Goal: Transaction & Acquisition: Book appointment/travel/reservation

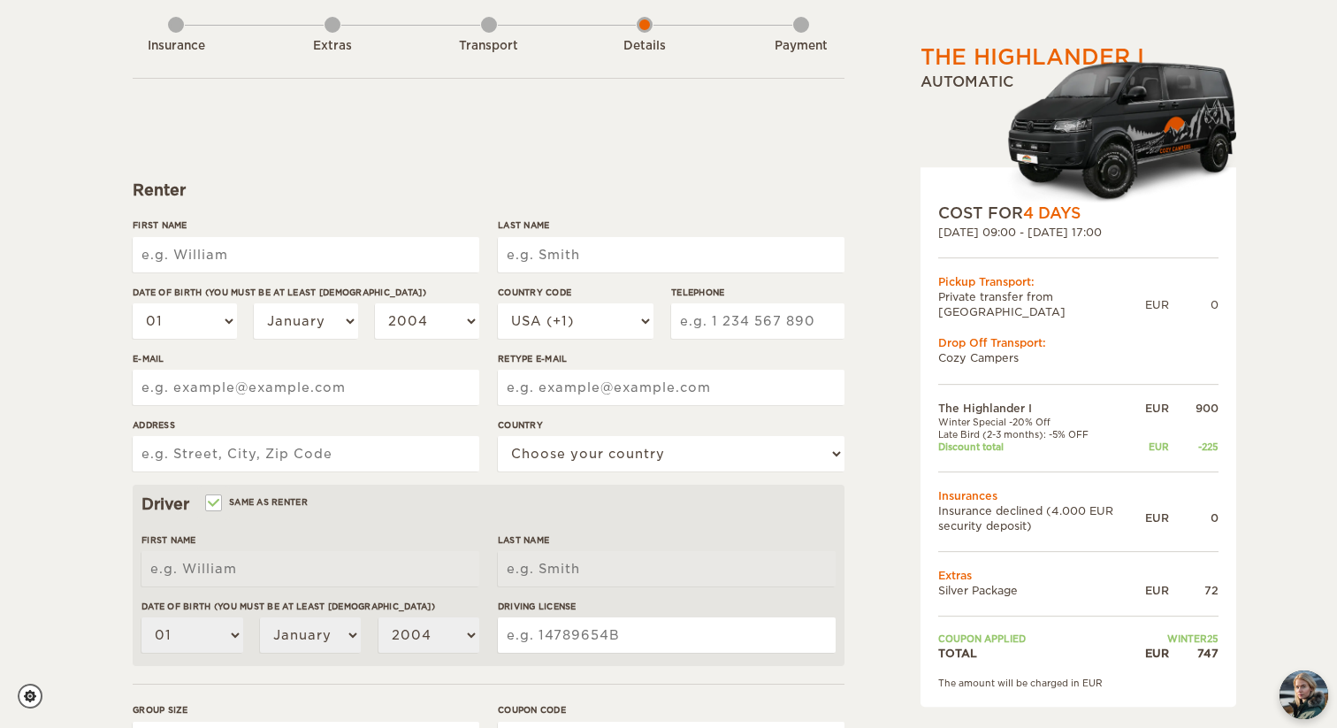
scroll to position [95, 0]
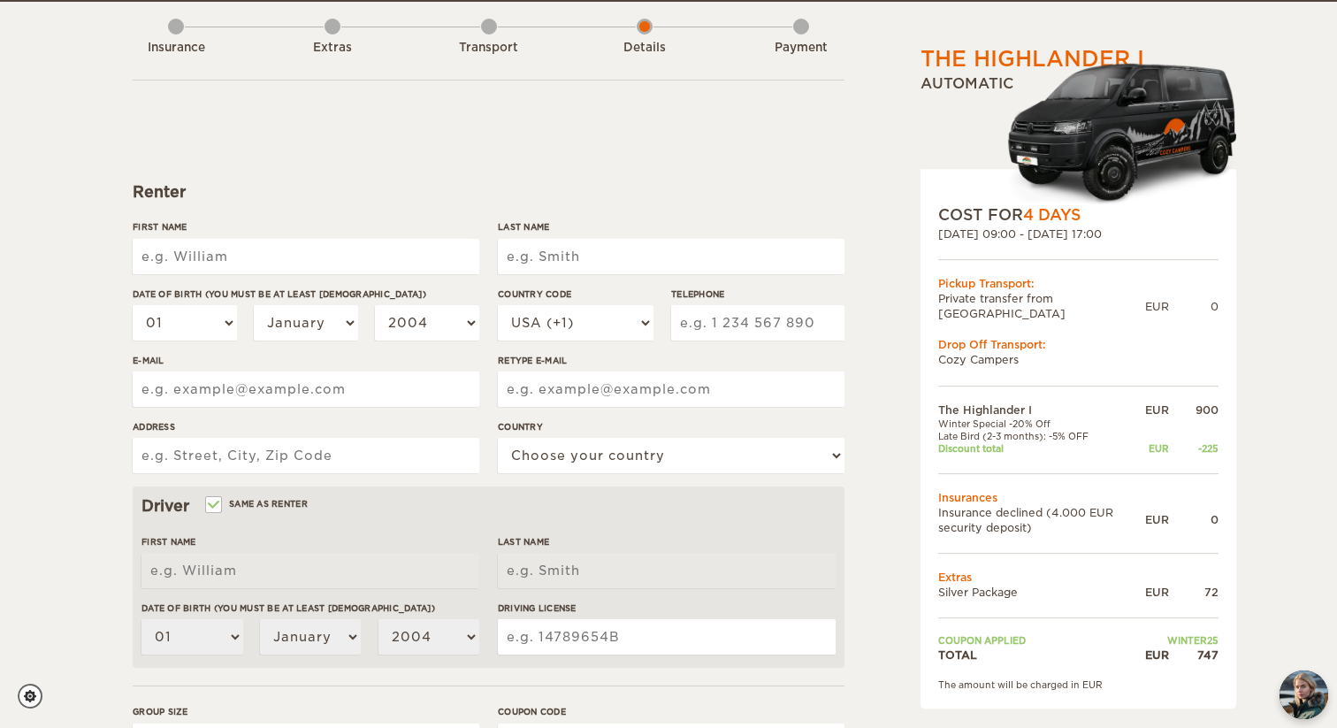
click at [279, 258] on input "First Name" at bounding box center [306, 256] width 347 height 35
type input "Bryan"
type input "Cuthbertson"
type input "9713440515"
type input "Bryan.raage@gmail.com"
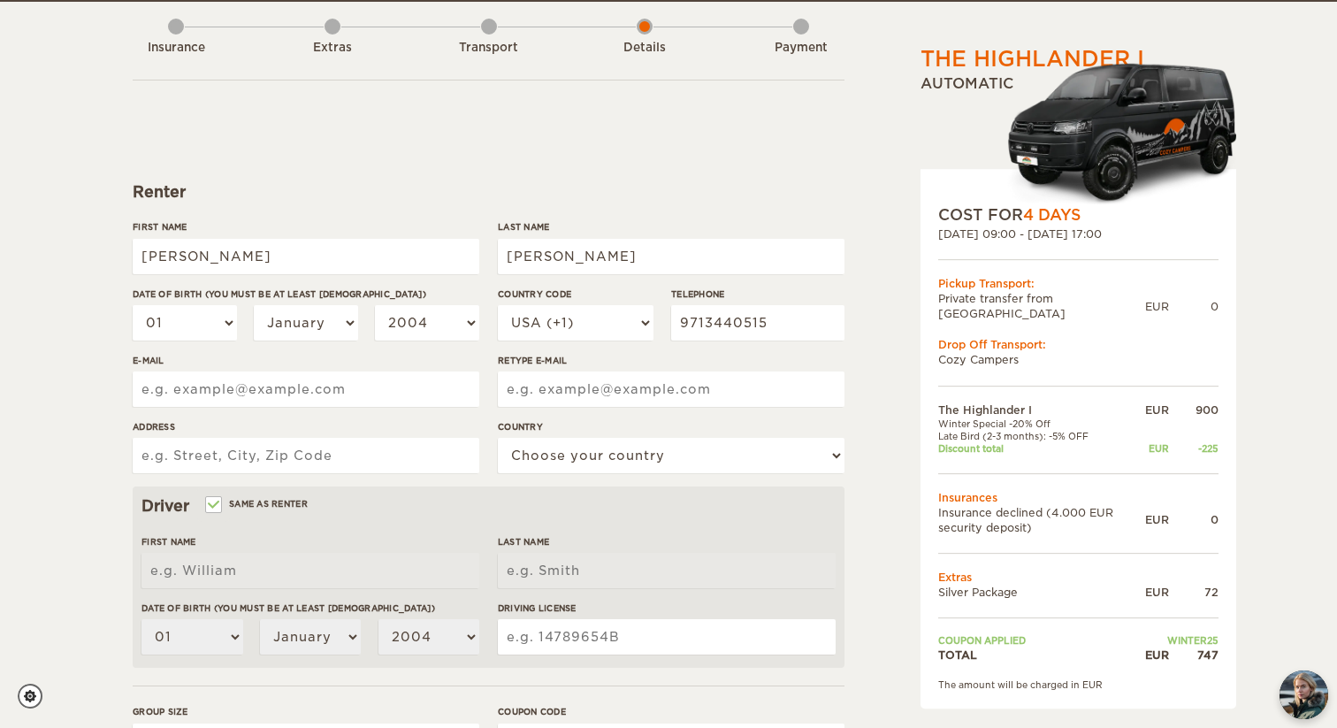
type input "Bryan.raage@gmail.com"
type input "735 S 100 W st"
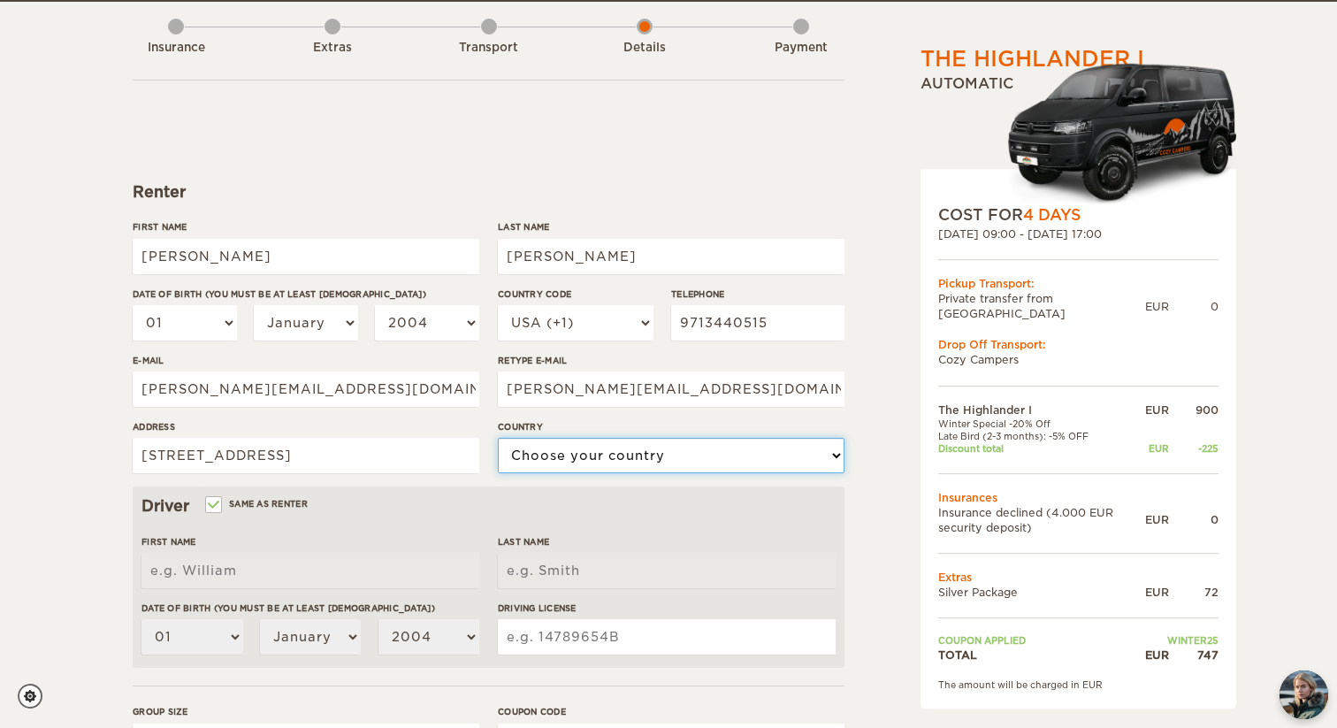
select select "222"
type input "Bryan"
type input "Cuthbertson"
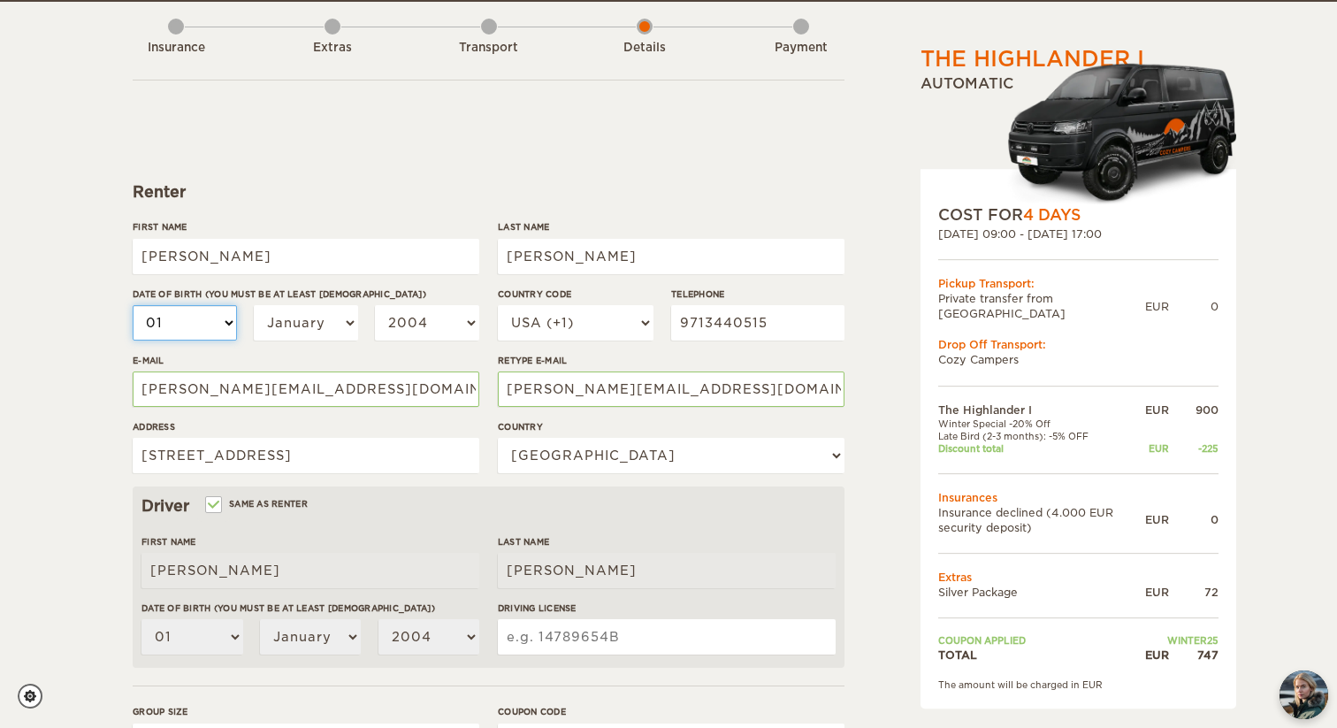
click at [214, 323] on select "01 02 03 04 05 06 07 08 09 10 11 12 13 14 15 16 17 18 19 20 21 22 23 24 25 26 2…" at bounding box center [185, 322] width 104 height 35
select select "08"
select select "09"
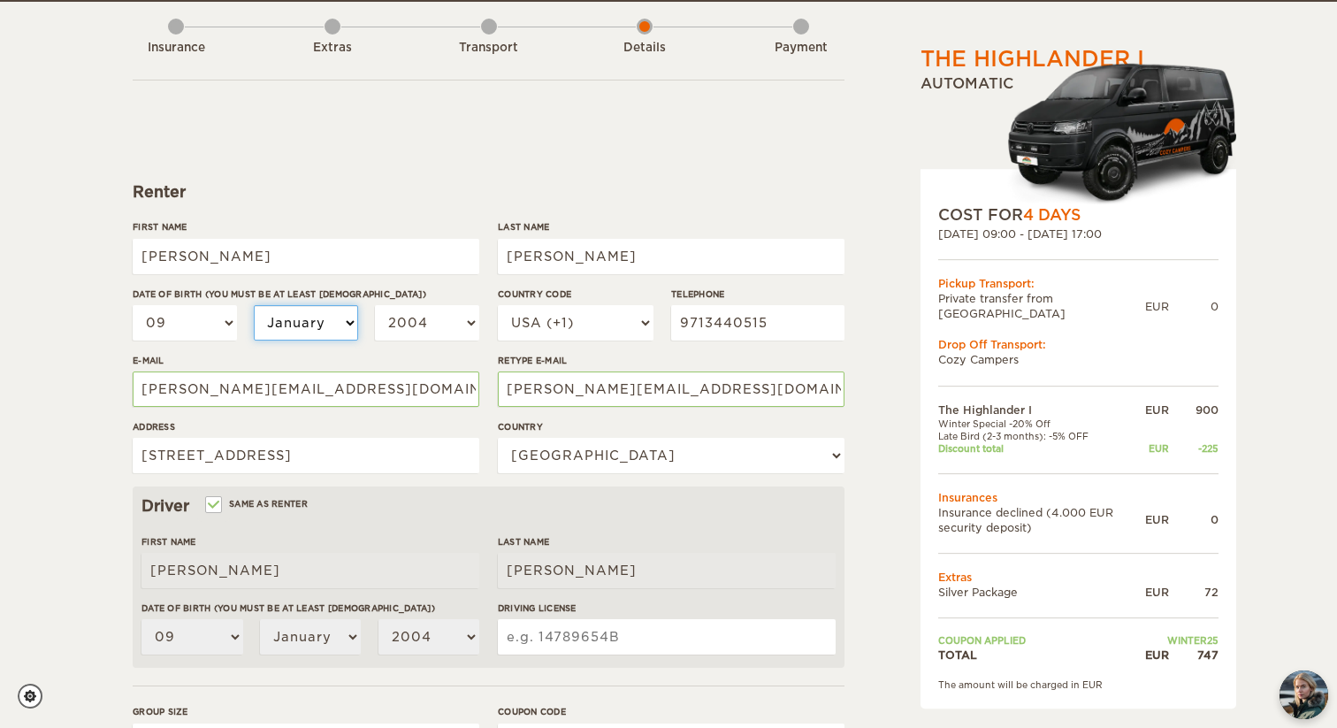
click at [331, 332] on select "January February March April May June July August September October November De…" at bounding box center [306, 322] width 104 height 35
select select "09"
click at [415, 338] on select "2004 2003 2002 2001 2000 1999 1998 1997 1996 1995 1994 1993 1992 1991 1990 1989…" at bounding box center [427, 322] width 104 height 35
select select "2002"
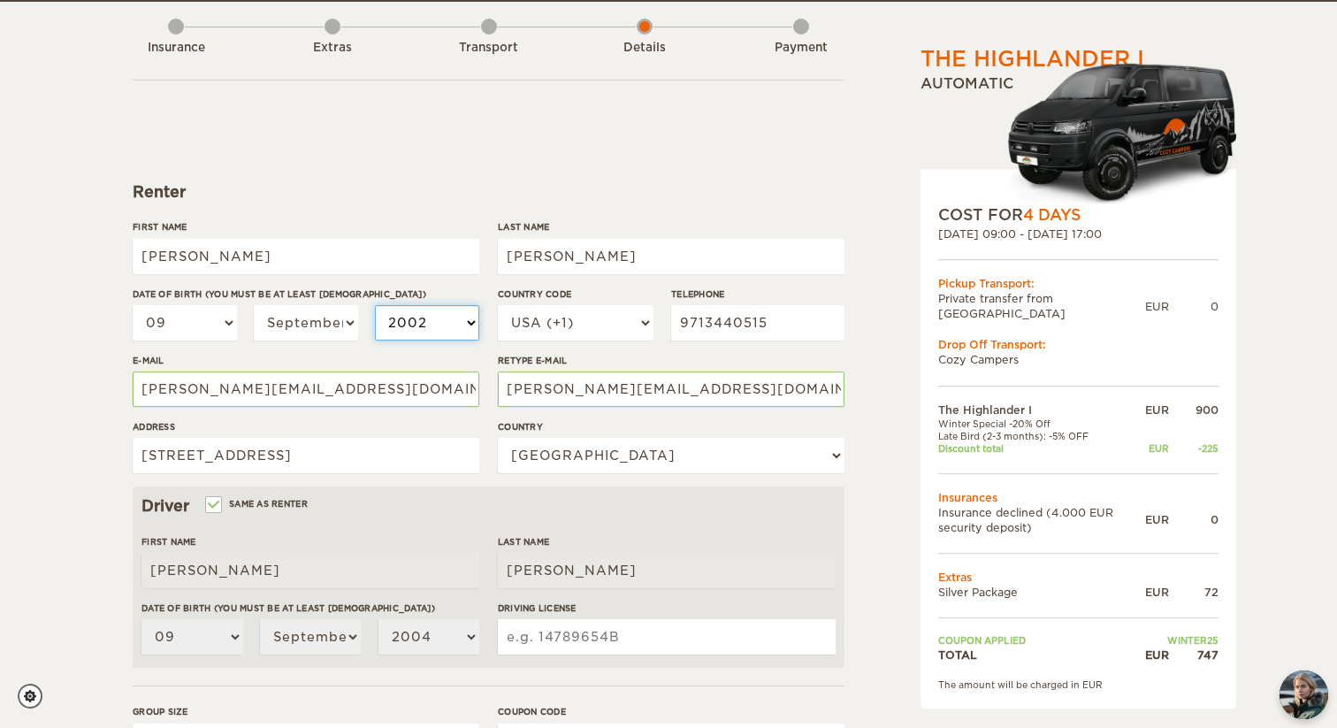
select select "2002"
click at [873, 492] on div "The Highlander I Expand Collapse Total 747 EUR Automatic COST FOR 4 Days 04. No…" at bounding box center [1033, 514] width 342 height 1046
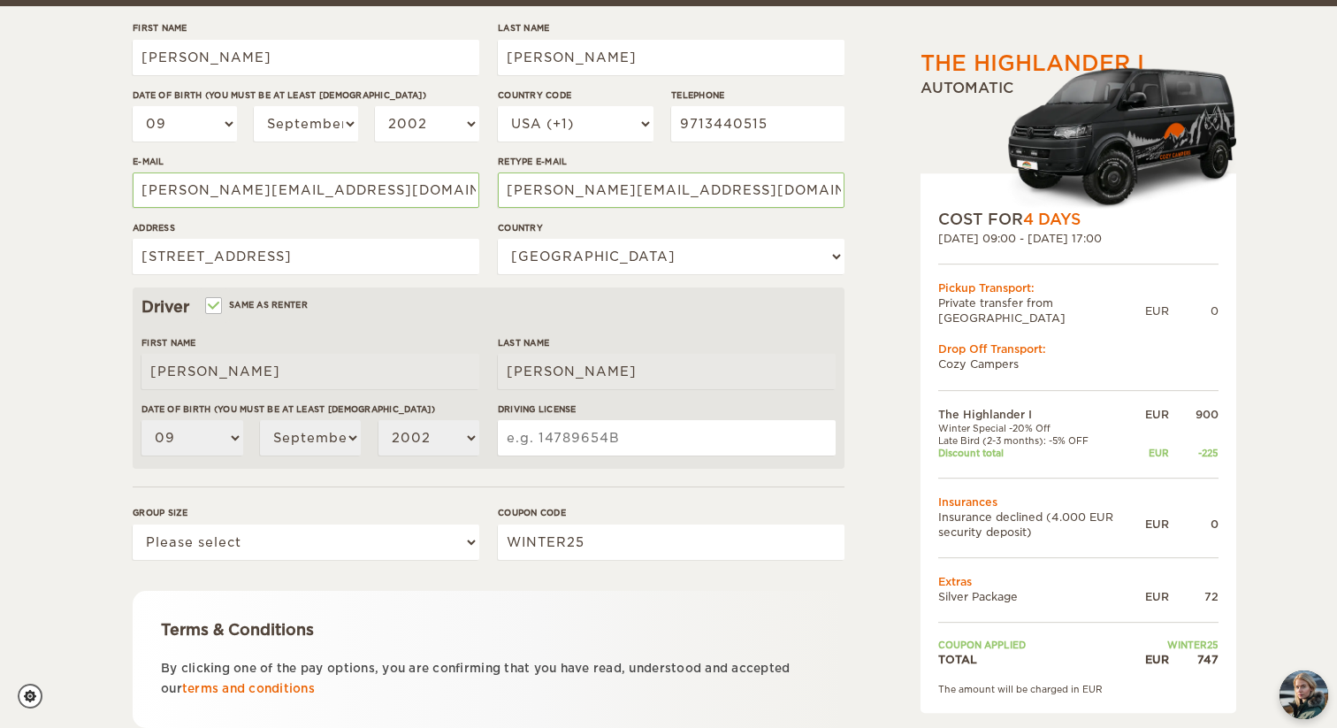
scroll to position [301, 0]
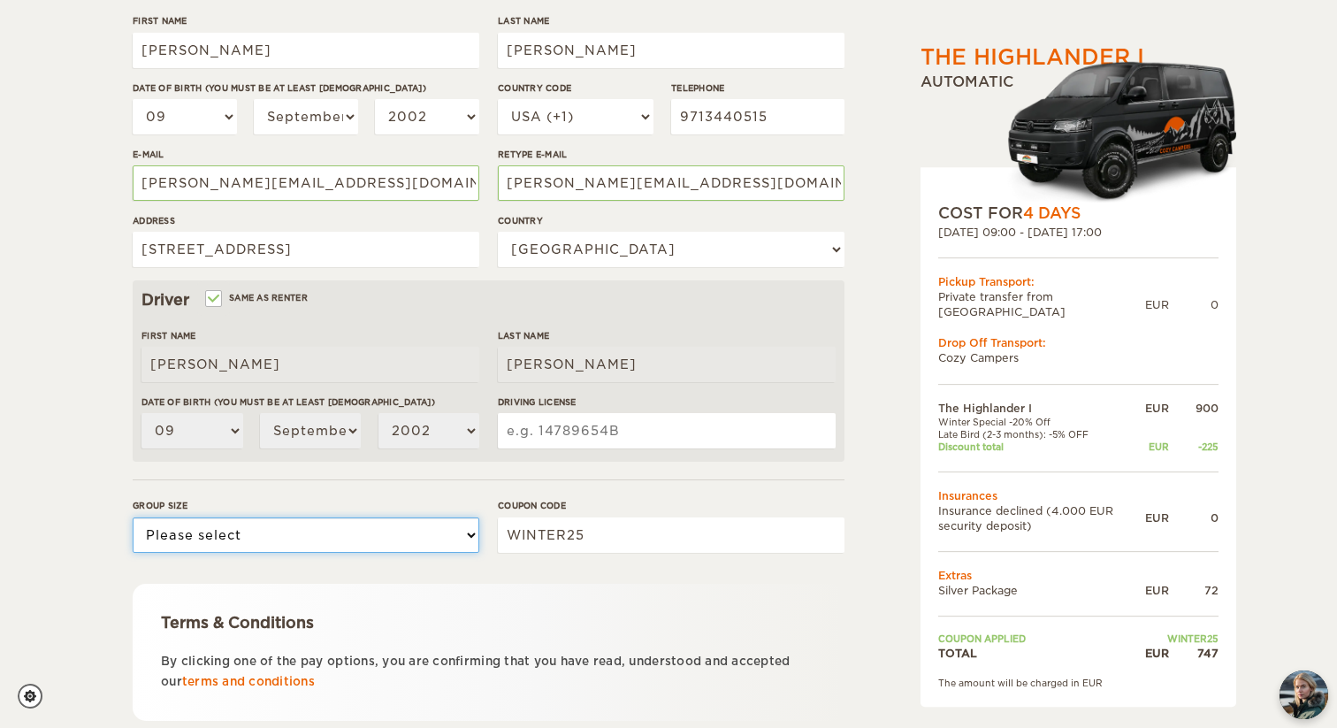
click at [458, 536] on select "Please select 1 2" at bounding box center [306, 534] width 347 height 35
select select "2"
click at [626, 583] on div "Terms & Conditions By clicking one of the pay options, you are confirming that …" at bounding box center [489, 651] width 712 height 137
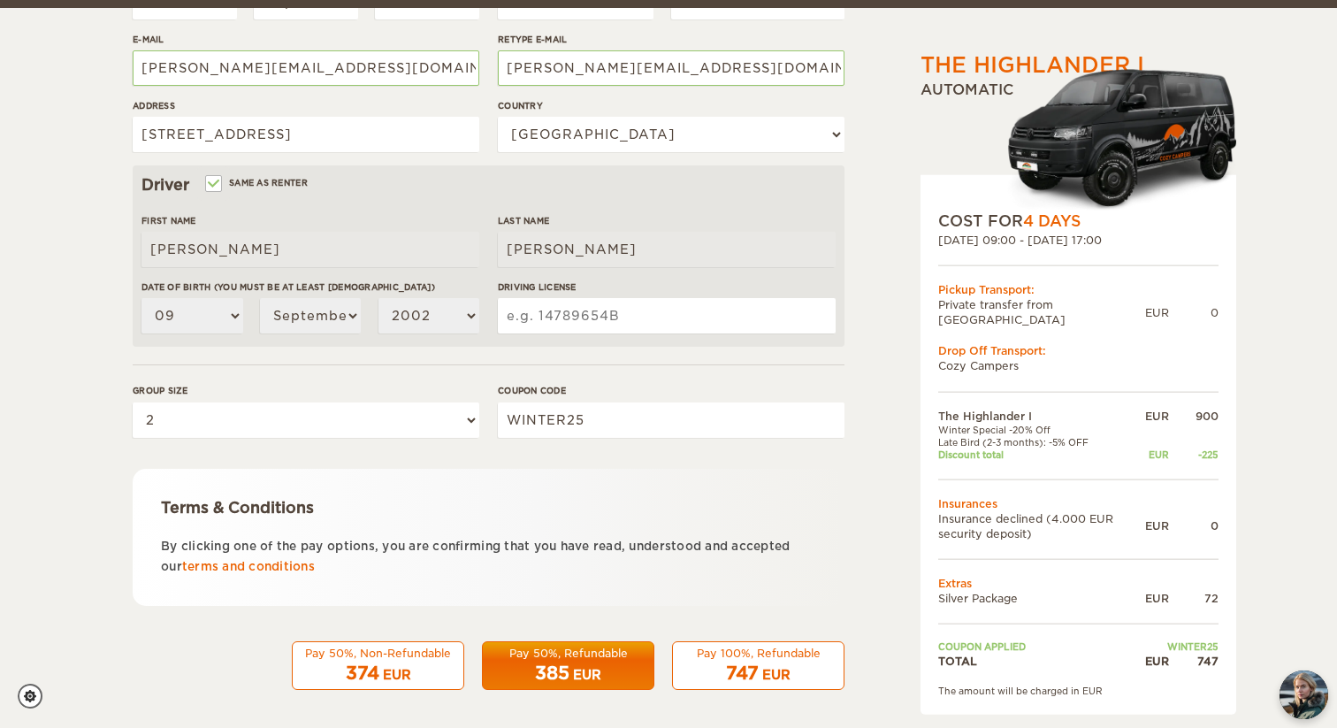
scroll to position [423, 0]
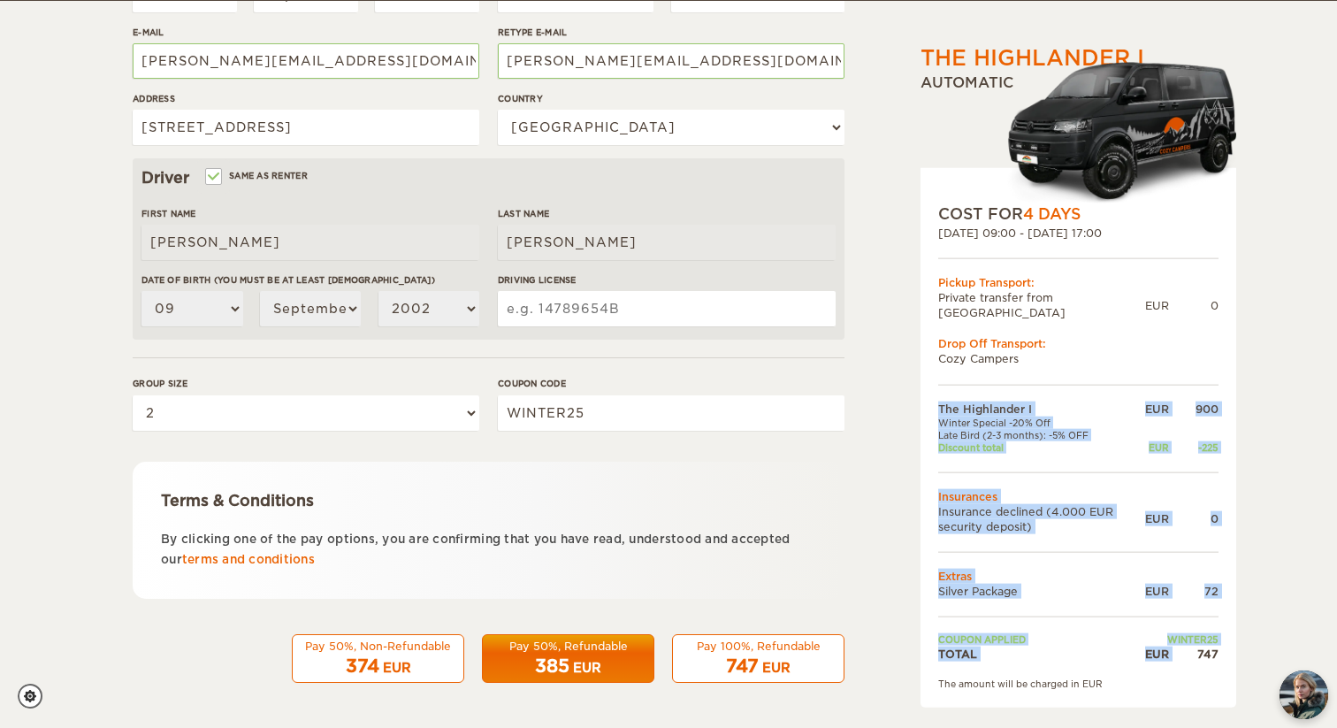
drag, startPoint x: 1222, startPoint y: 635, endPoint x: 1198, endPoint y: 638, distance: 24.1
click at [1198, 638] on div "COST FOR 4 Days 04. Nov 2025 09:00 - 07. Nov 2025 17:00 Pickup Transport: Priva…" at bounding box center [1078, 437] width 316 height 539
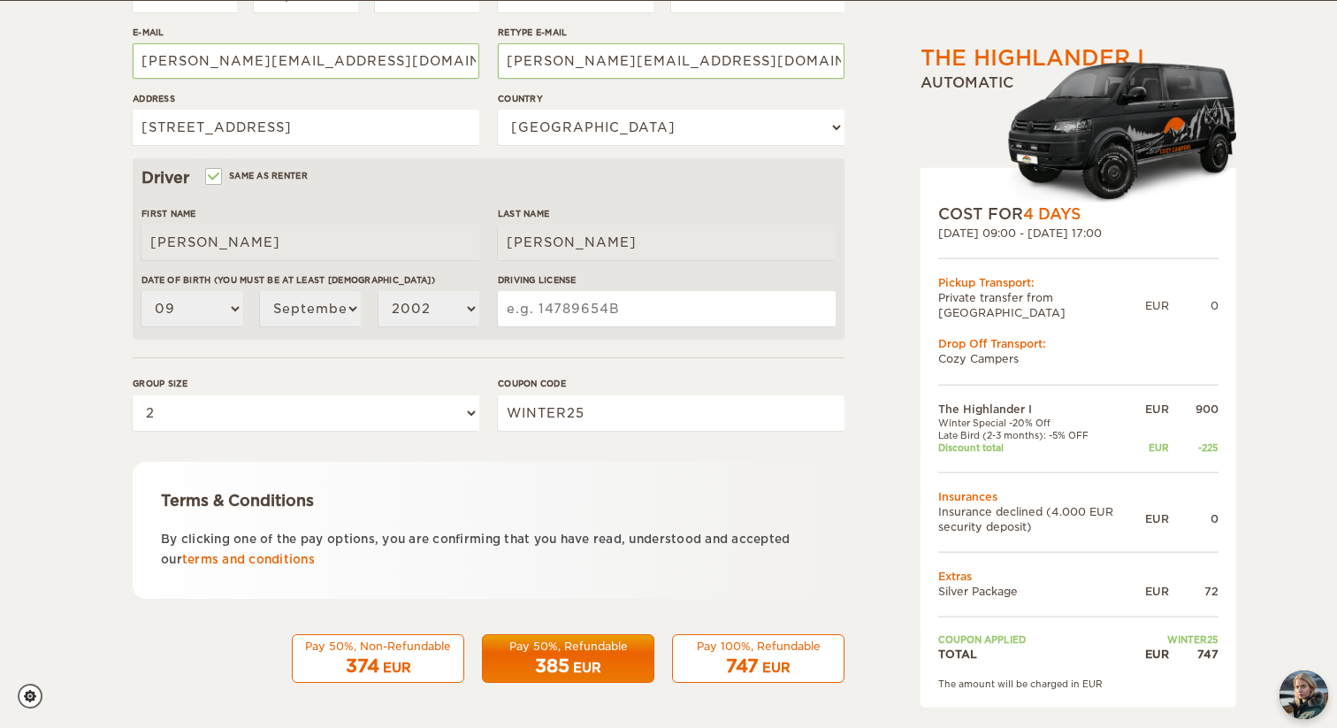
click at [1239, 76] on div "The Highlander I Expand Collapse Total 747 EUR Automatic COST FOR 4 Days 04. No…" at bounding box center [668, 151] width 1337 height 1149
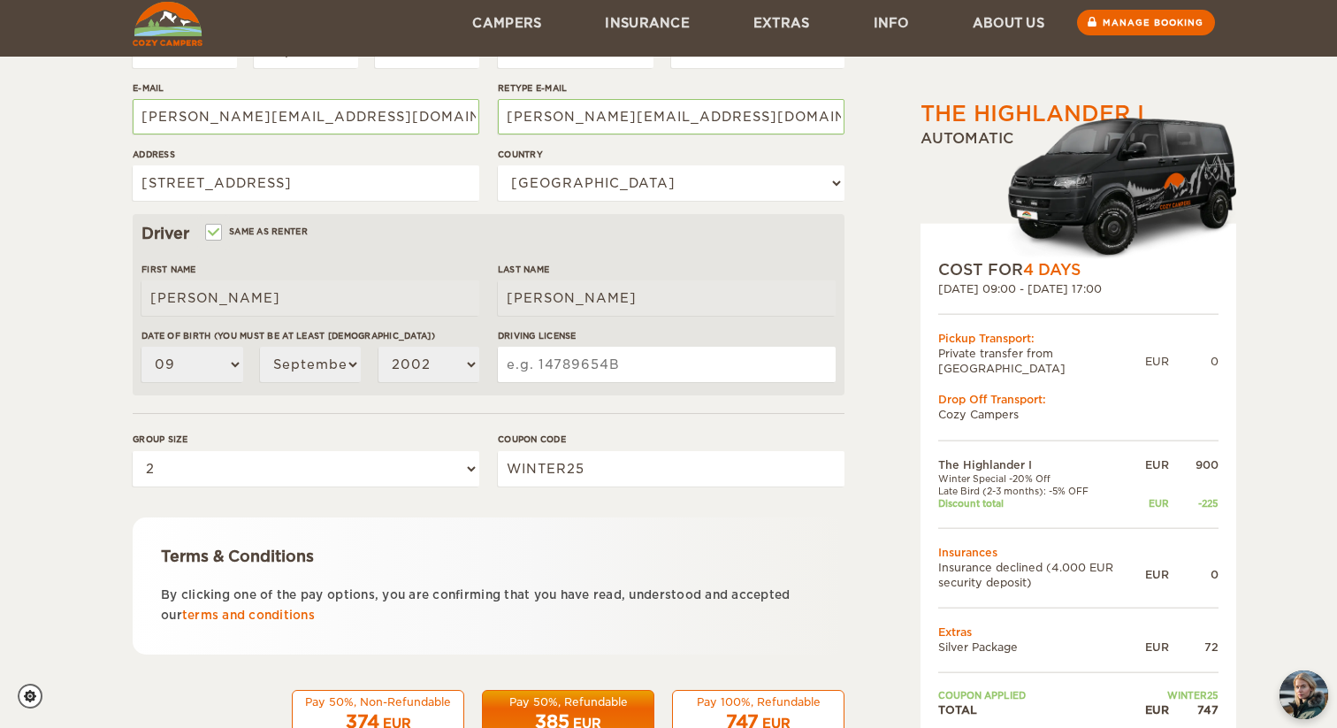
scroll to position [358, 0]
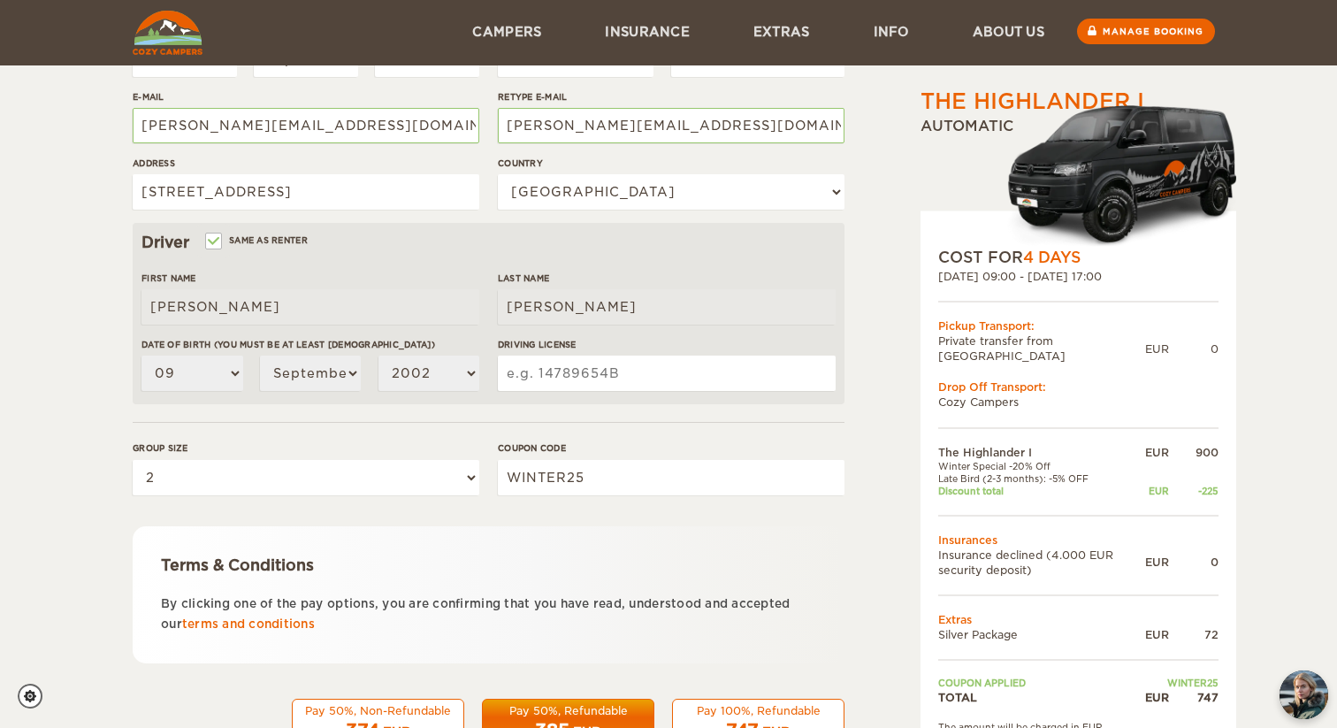
click at [664, 388] on input "Driving License" at bounding box center [667, 372] width 338 height 35
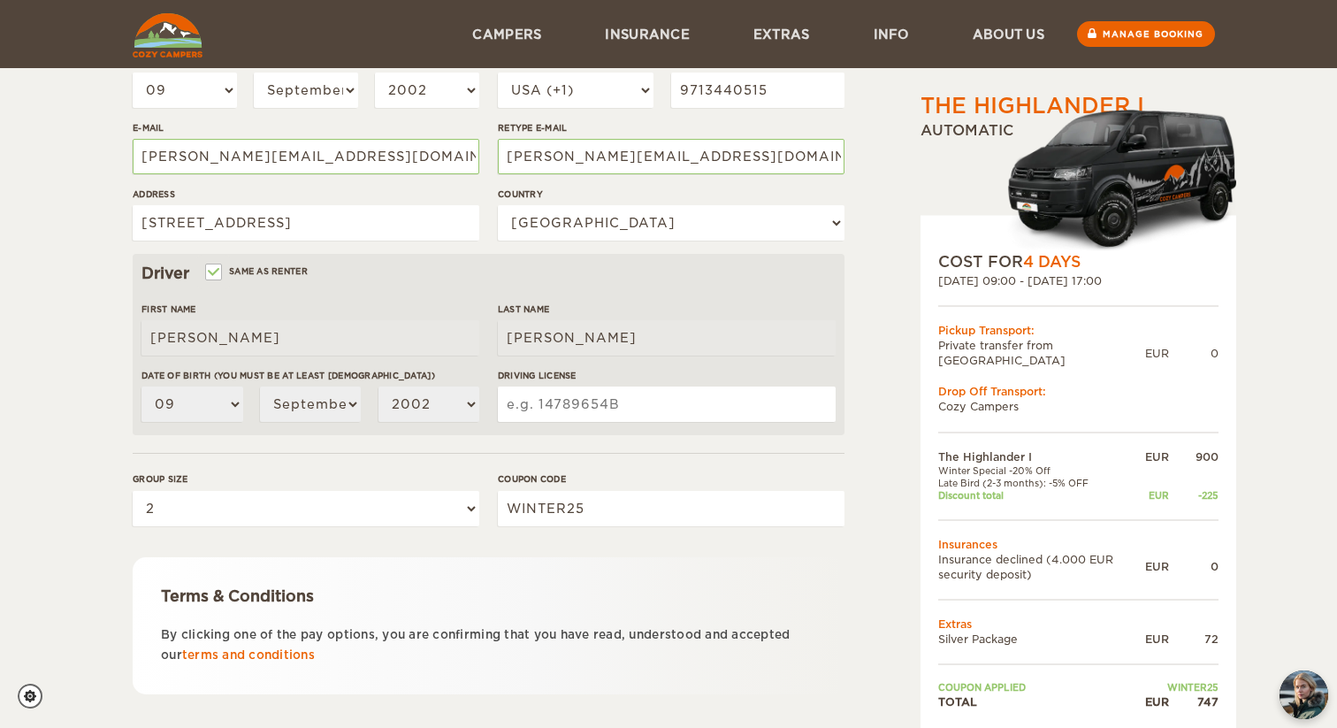
scroll to position [319, 0]
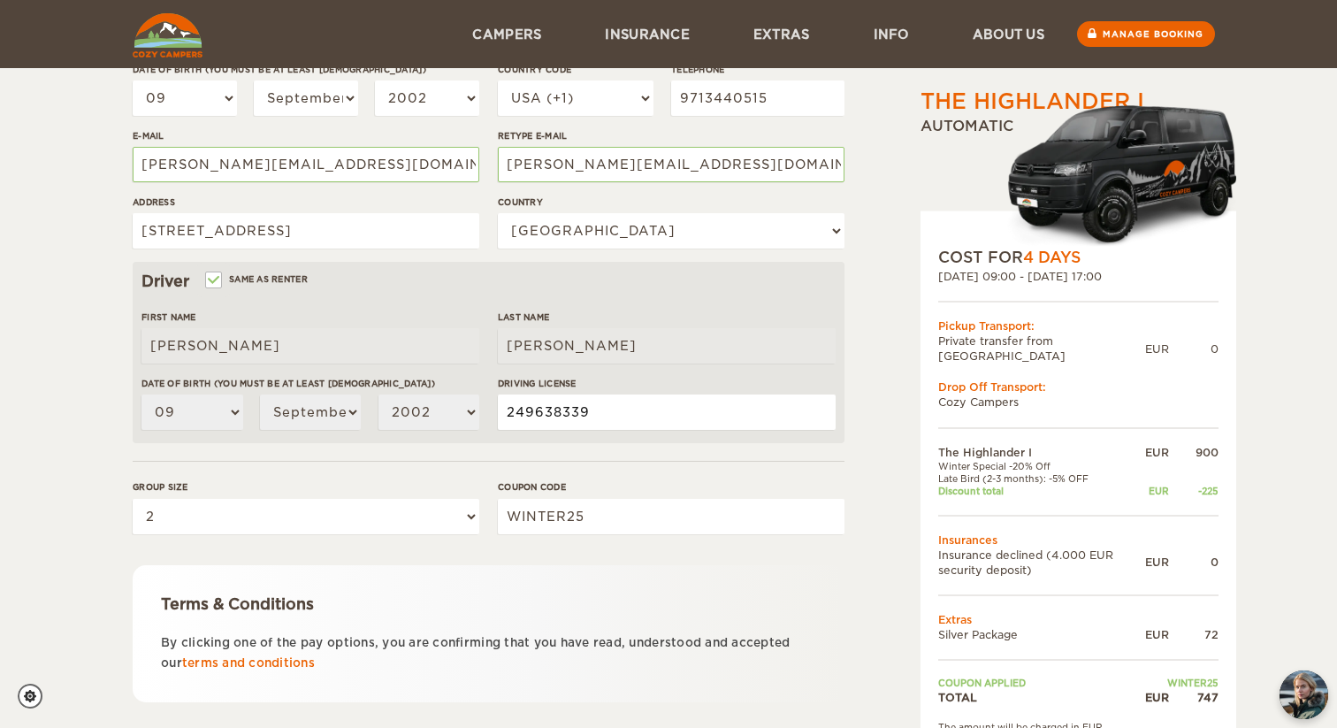
type input "249638339"
click at [601, 471] on form "Renter First Name Bryan Last Name Cuthbertson Date of birth (You must be at lea…" at bounding box center [489, 320] width 712 height 931
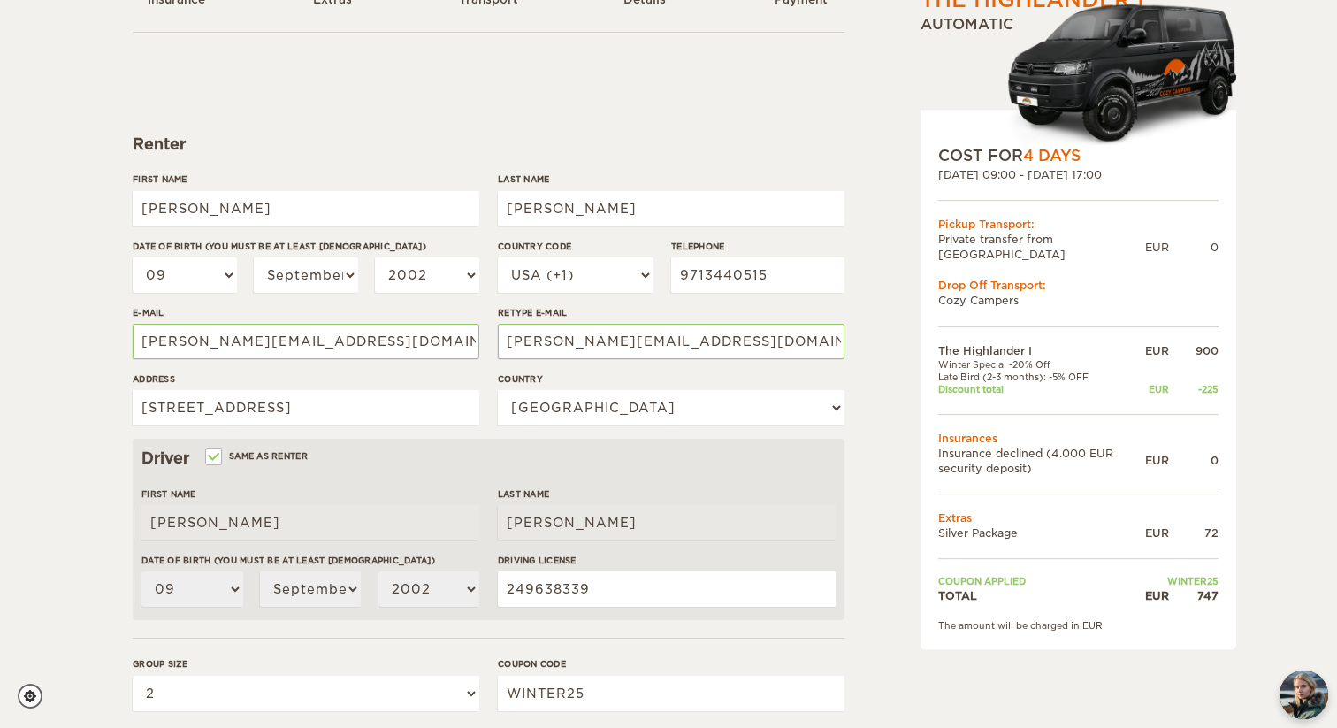
scroll to position [146, 0]
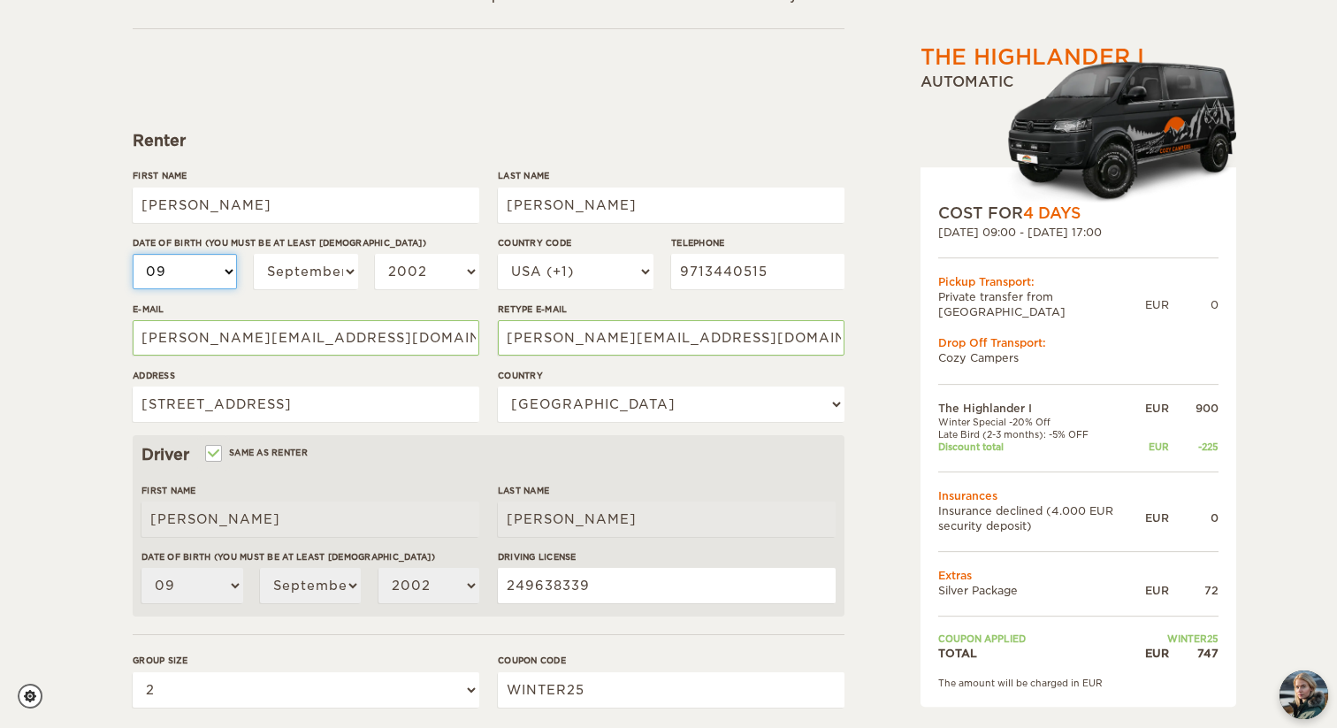
click at [209, 271] on select "01 02 03 04 05 06 07 08 09 10 11 12 13 14 15 16 17 18 19 20 21 22 23 24 25 26 2…" at bounding box center [185, 271] width 104 height 35
select select "08"
click at [267, 307] on label"] "E-mail" at bounding box center [306, 308] width 347 height 13
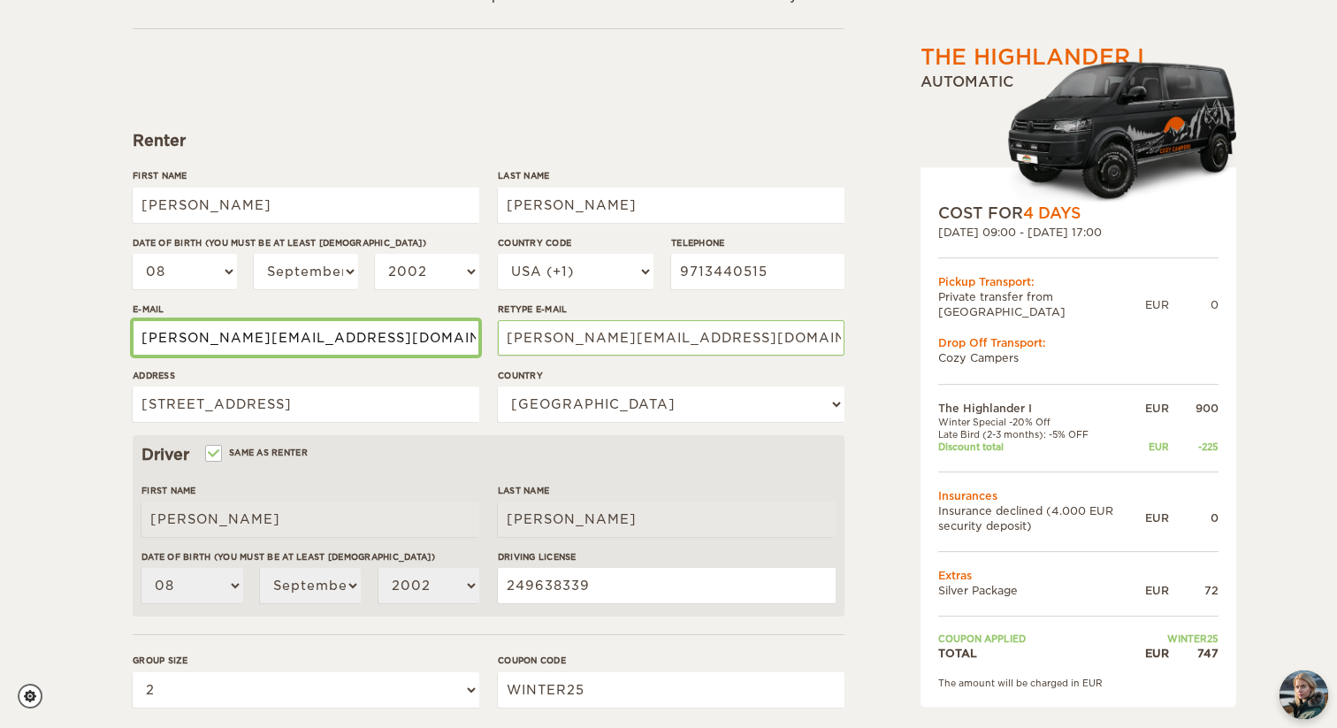
click at [267, 320] on input "Bryan.raage@gmail.com" at bounding box center [306, 337] width 347 height 35
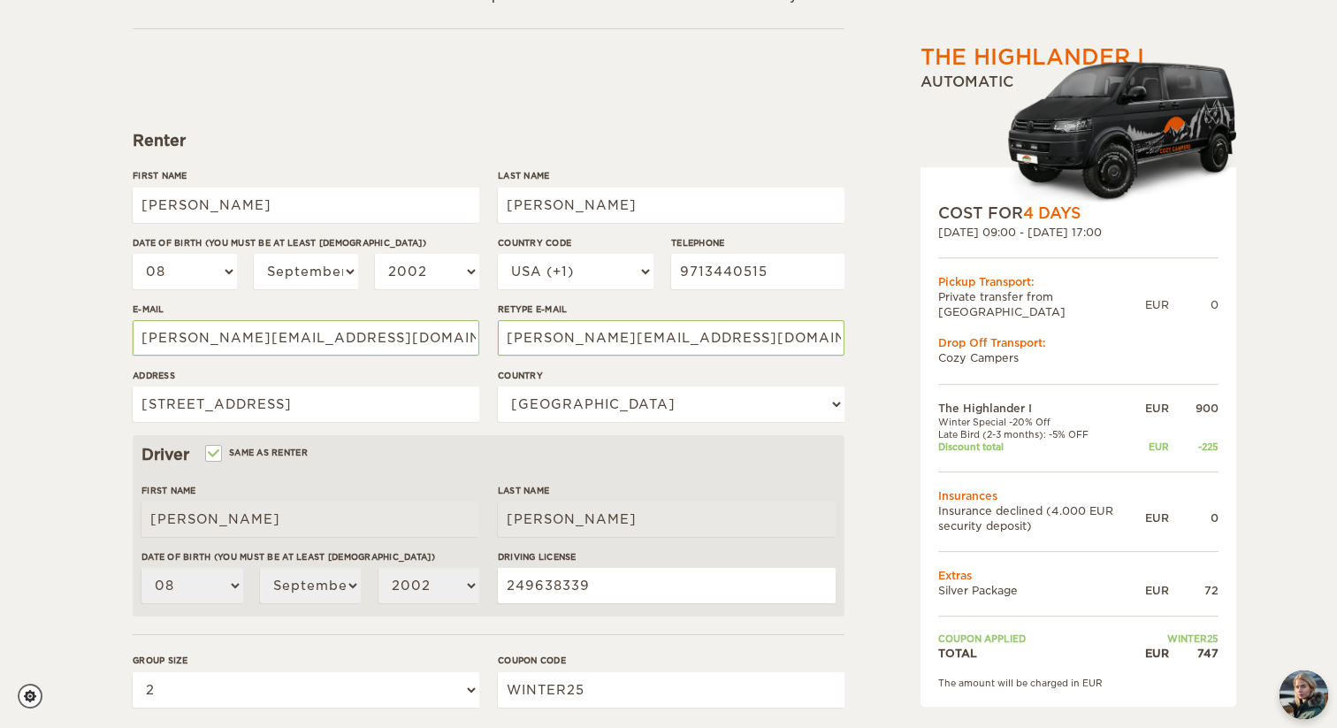
click at [462, 142] on div "Renter" at bounding box center [489, 140] width 712 height 21
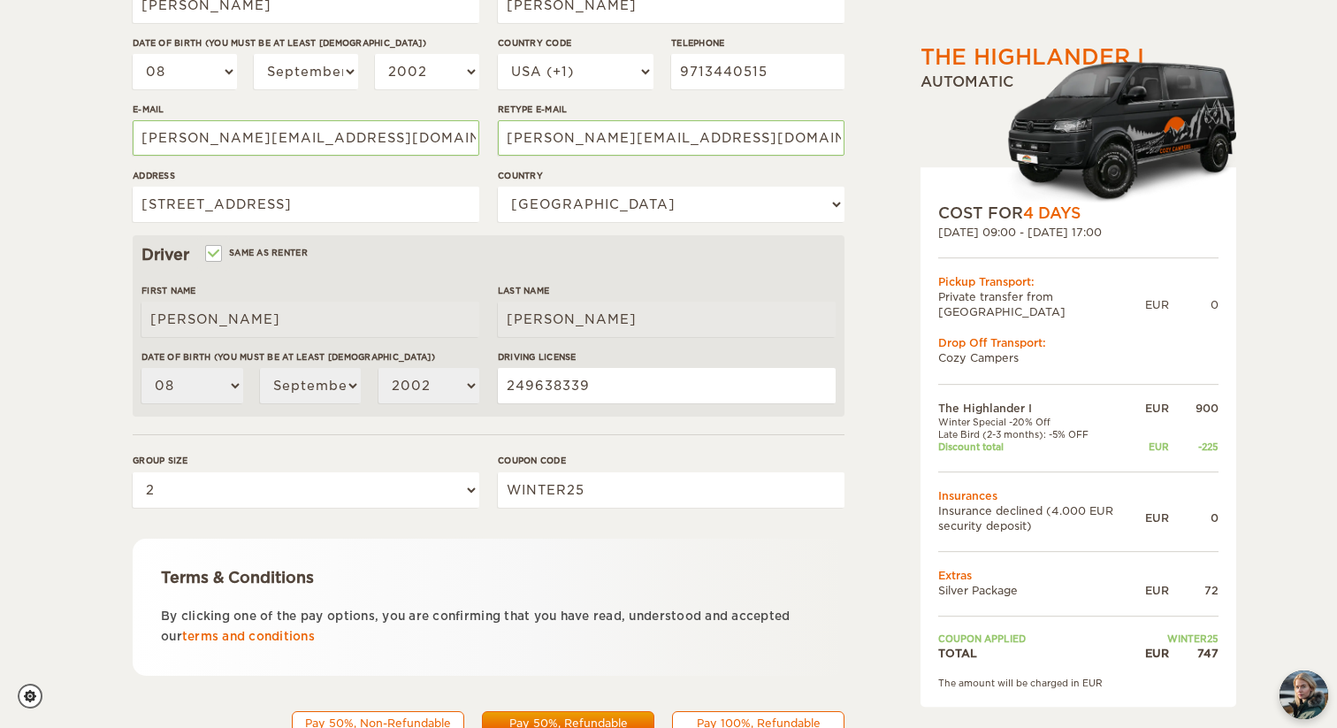
scroll to position [358, 0]
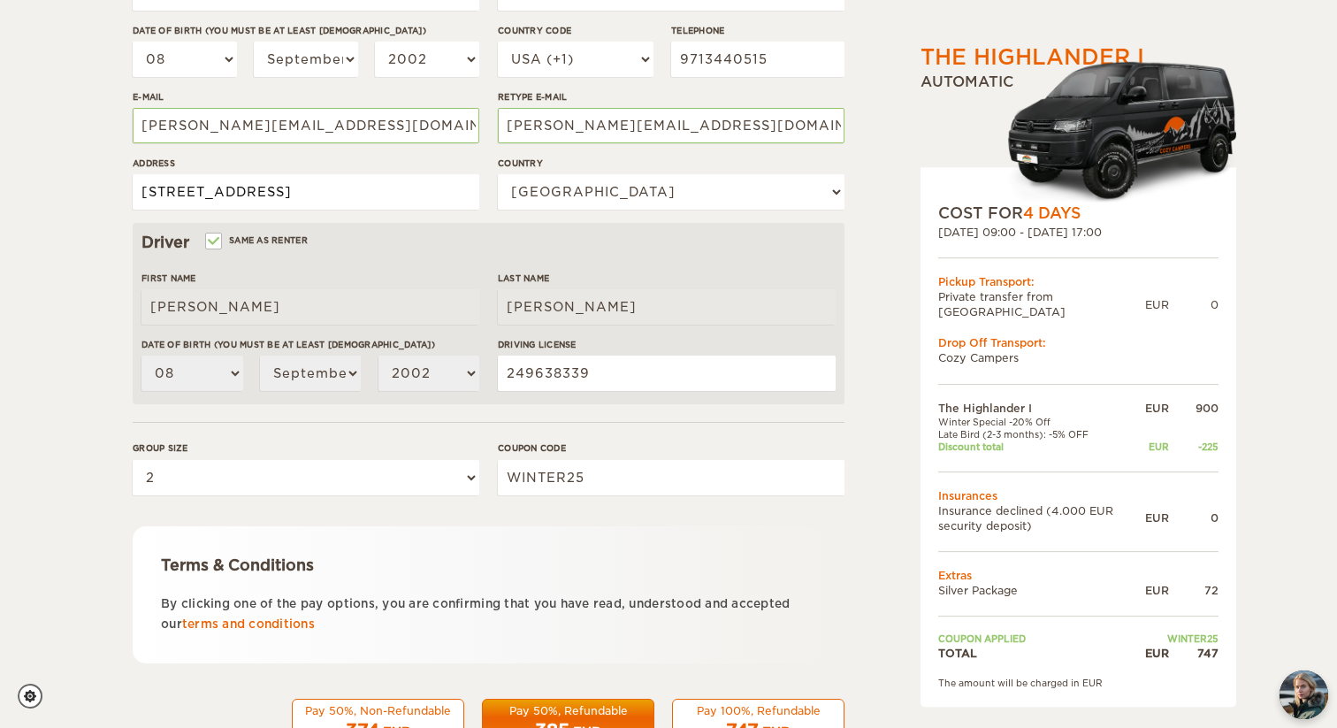
click at [435, 206] on input "735 S 100 W st" at bounding box center [306, 191] width 347 height 35
click at [295, 195] on input "735 S 100 W st Orem Ut 84058" at bounding box center [306, 191] width 347 height 35
type input "735 S 100 W st Orem, Ut 84058"
click at [924, 293] on div "COST FOR 4 Days 04. Nov 2025 09:00 - 07. Nov 2025 17:00 Pickup Transport: Priva…" at bounding box center [1078, 437] width 316 height 539
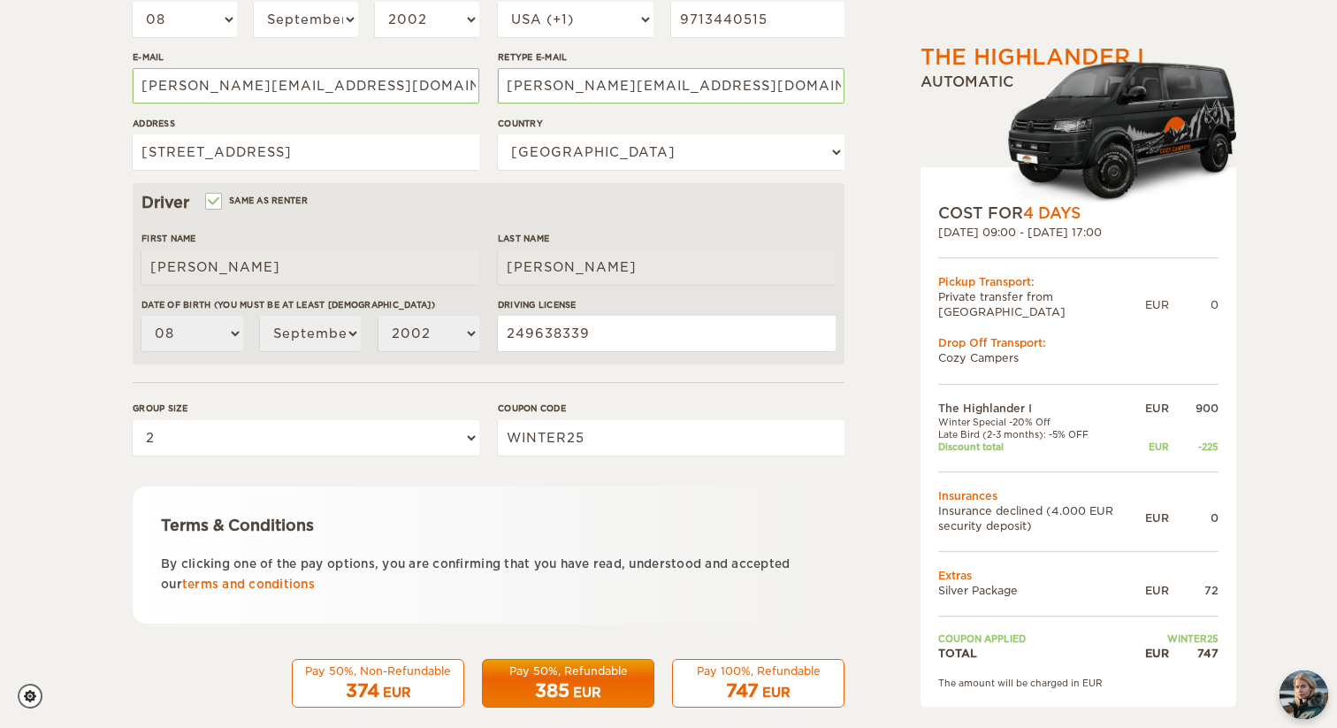
scroll to position [423, 0]
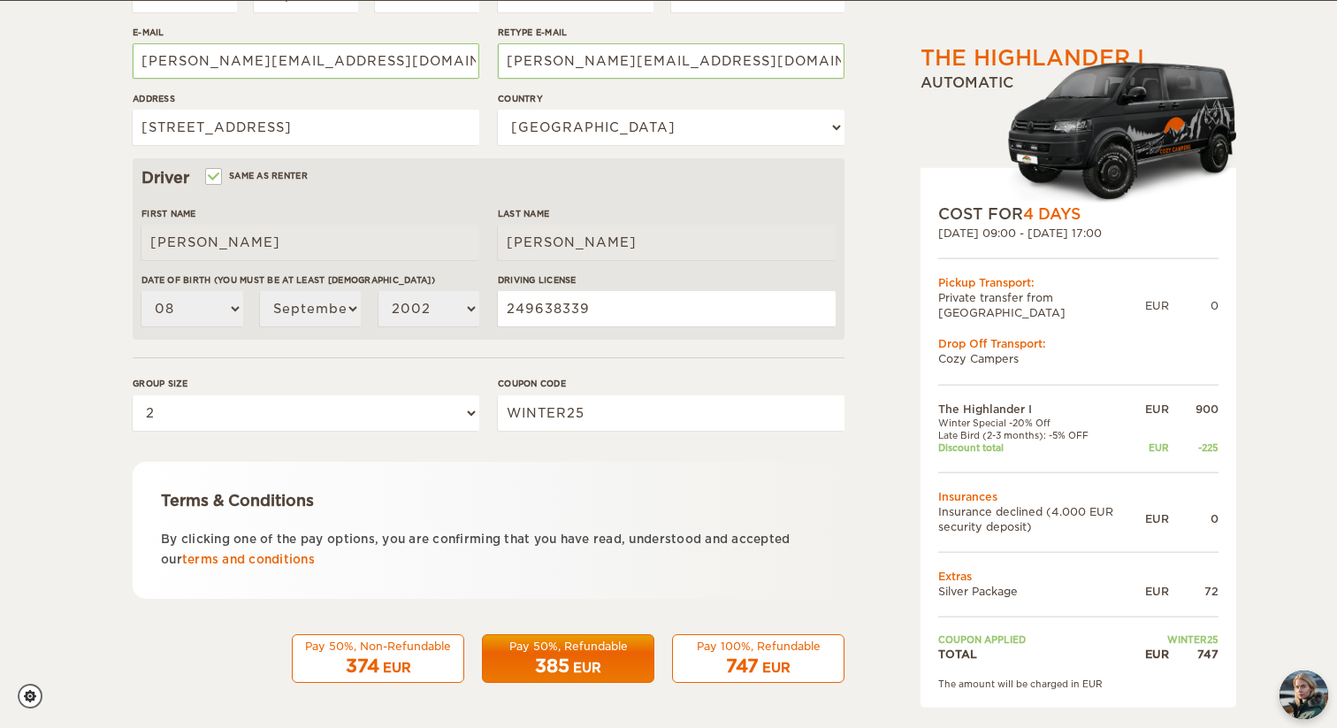
click at [809, 669] on div "747 EUR" at bounding box center [757, 666] width 149 height 26
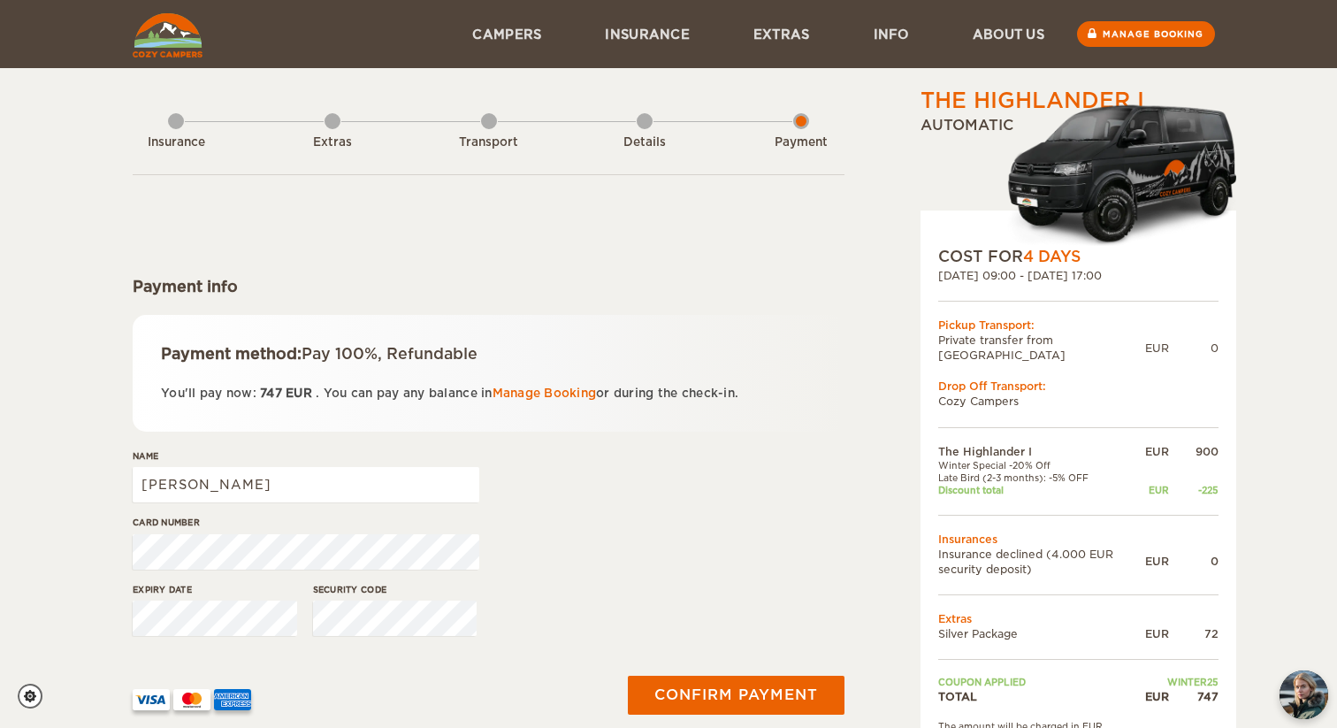
click at [490, 128] on div "Transport" at bounding box center [489, 138] width 16 height 71
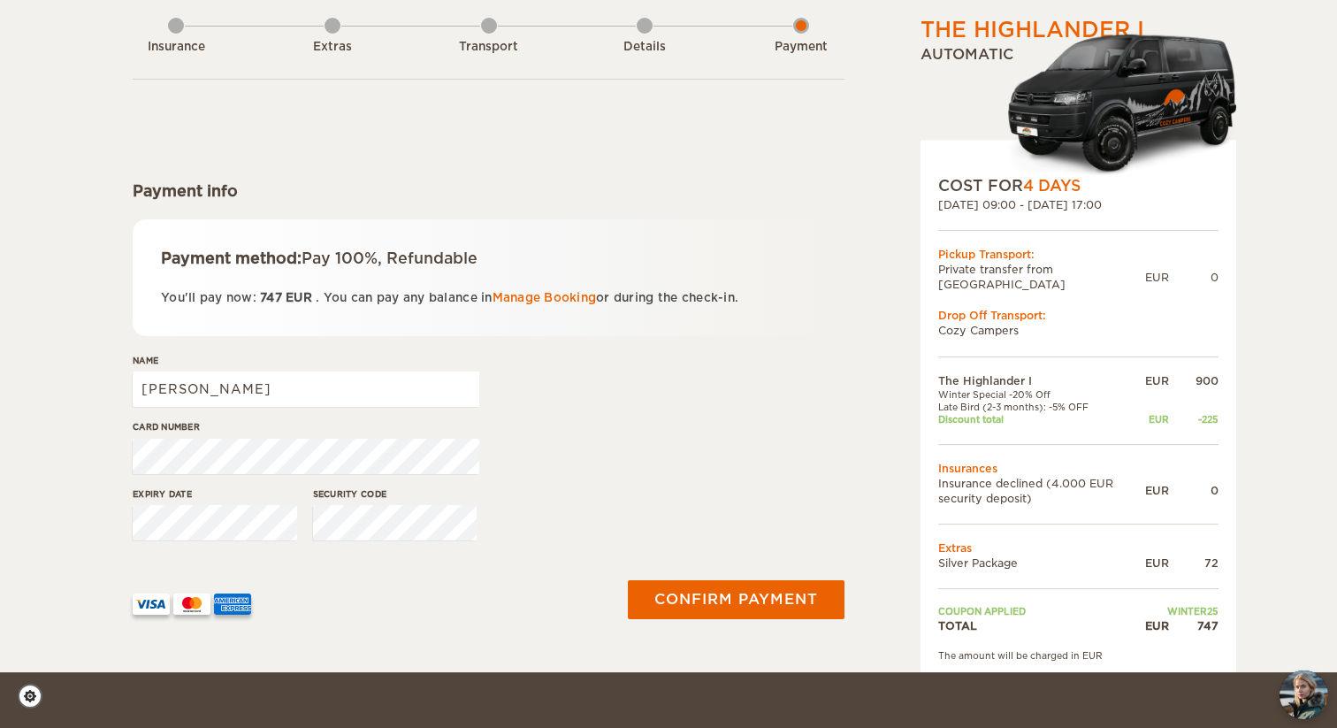
scroll to position [100, 0]
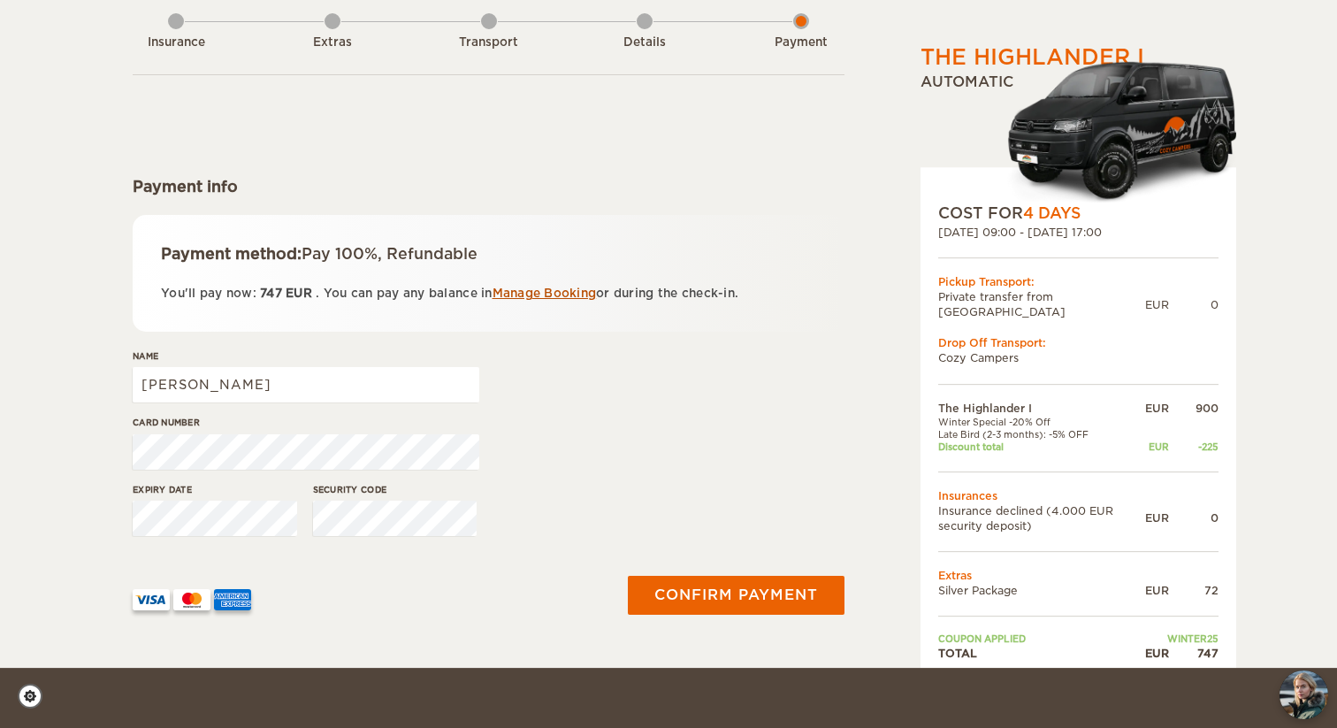
click at [552, 291] on link "Manage Booking" at bounding box center [544, 292] width 104 height 13
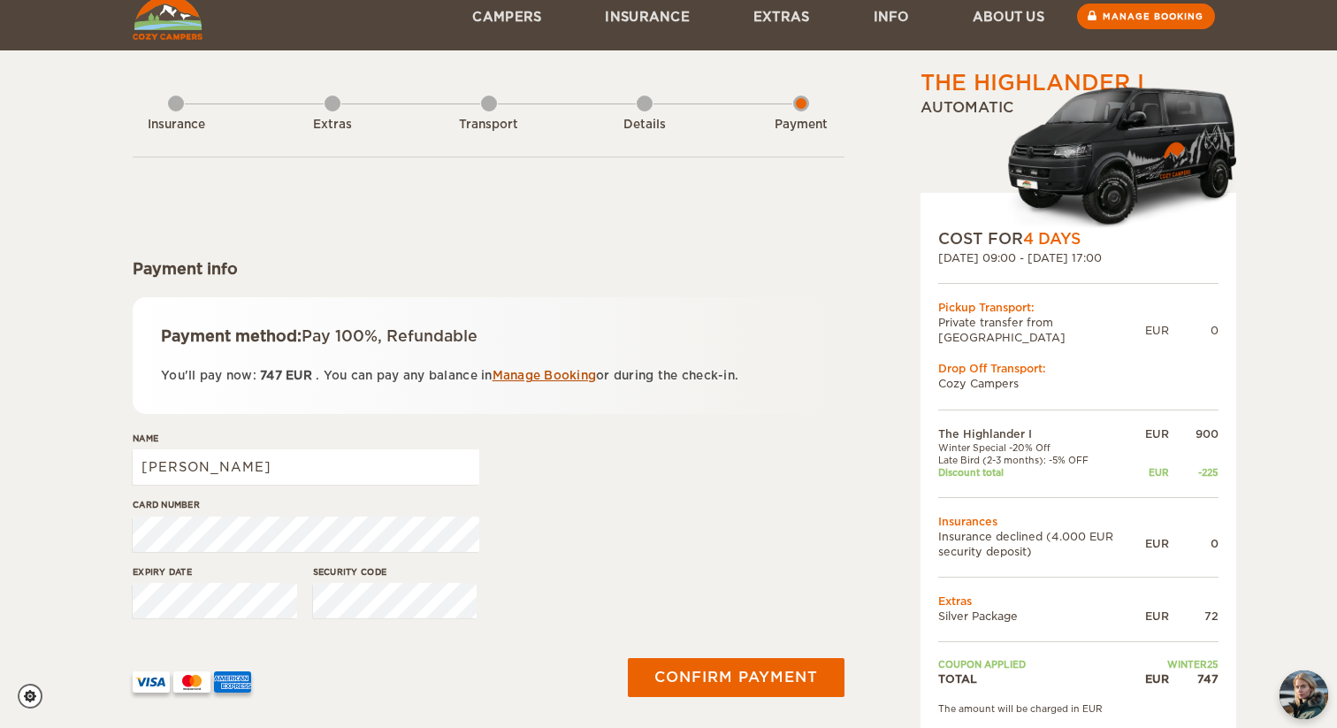
scroll to position [29, 0]
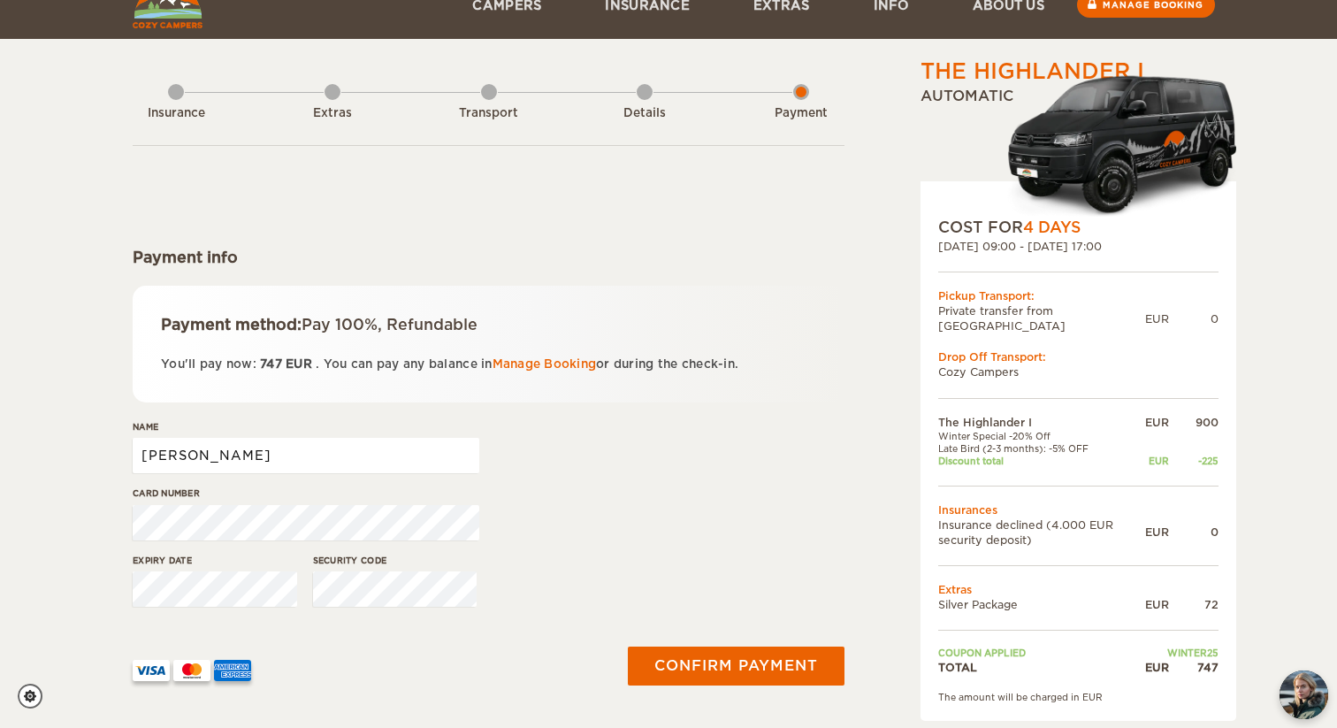
click at [258, 448] on input "Bryan" at bounding box center [306, 455] width 347 height 35
type input "Bryan R Cuthbertson"
click at [537, 516] on div "Card number" at bounding box center [489, 519] width 712 height 66
click at [705, 560] on div "Expiry date Security code" at bounding box center [489, 586] width 712 height 66
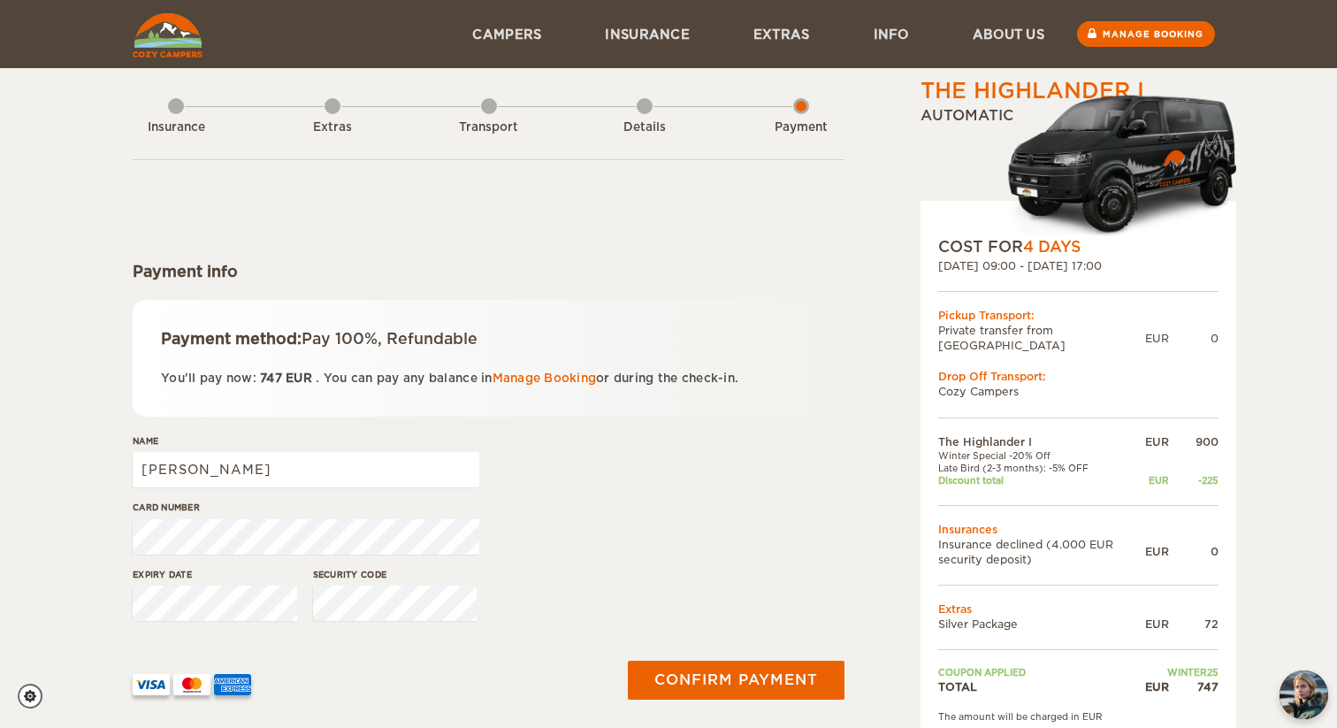
scroll to position [0, 0]
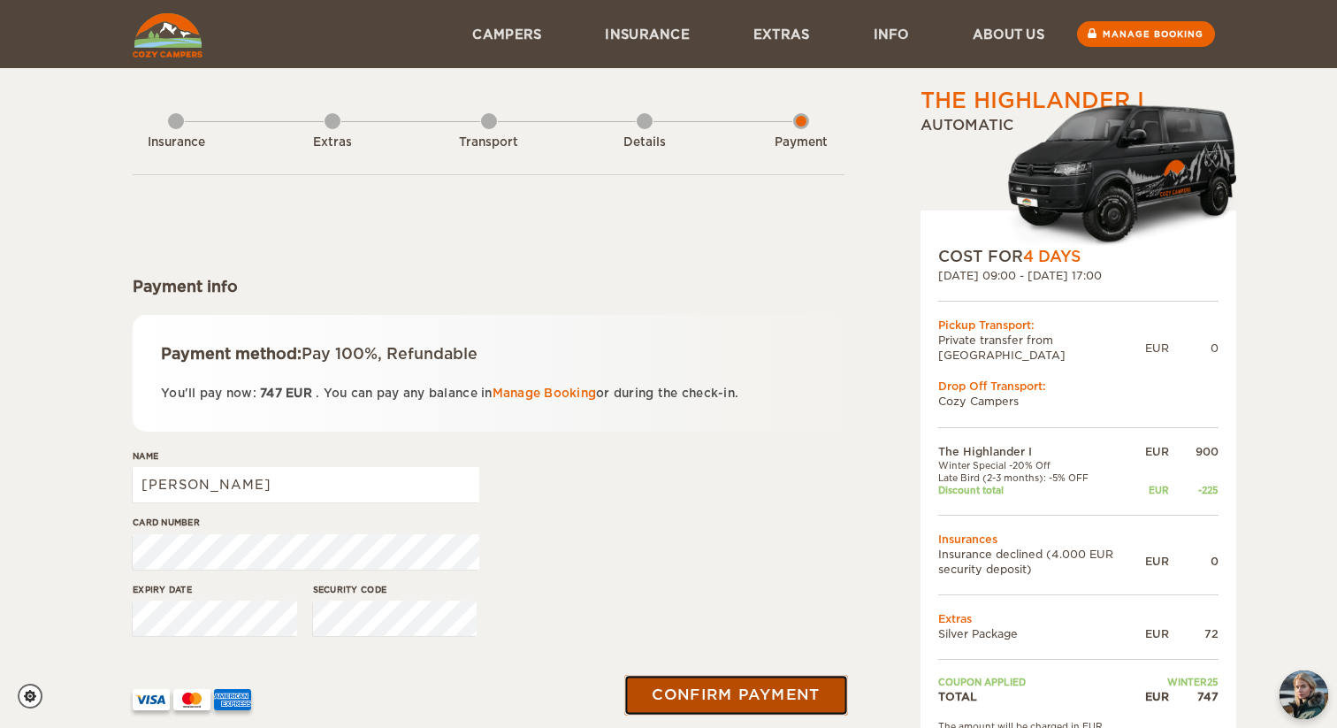
click at [783, 683] on button "Confirm payment" at bounding box center [735, 695] width 223 height 40
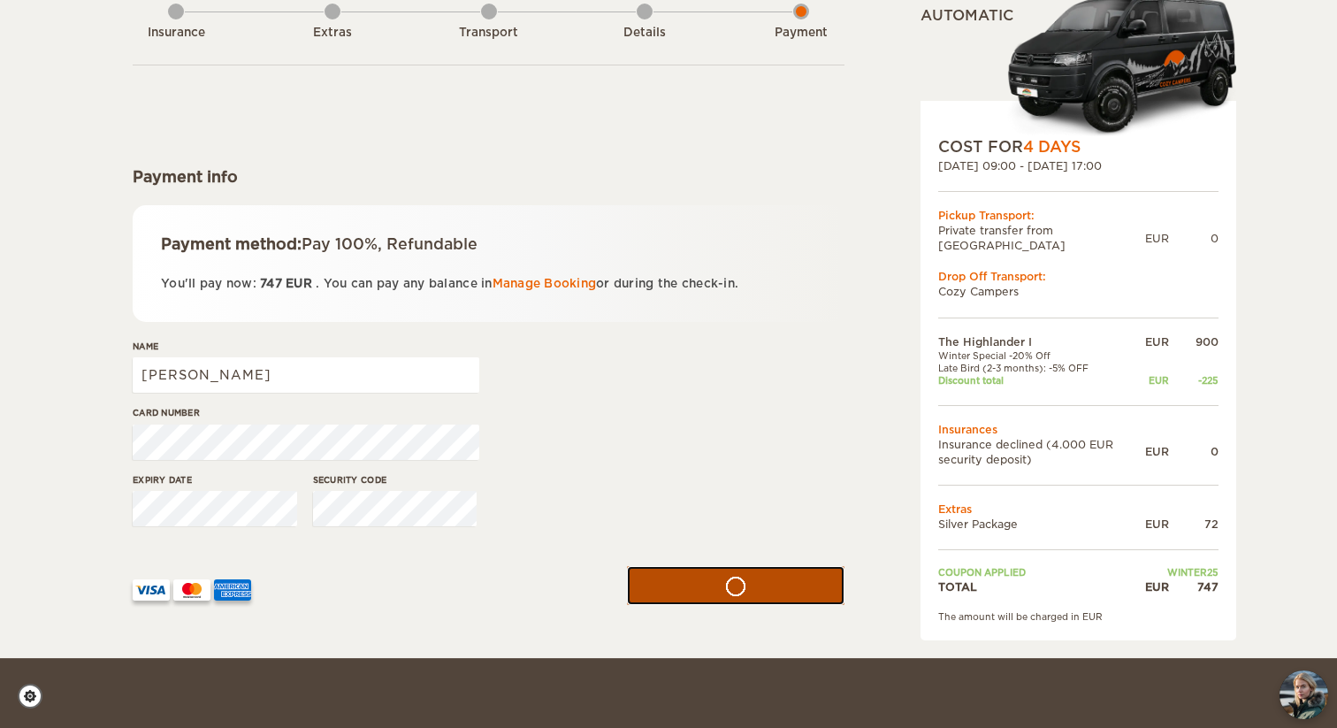
scroll to position [130, 0]
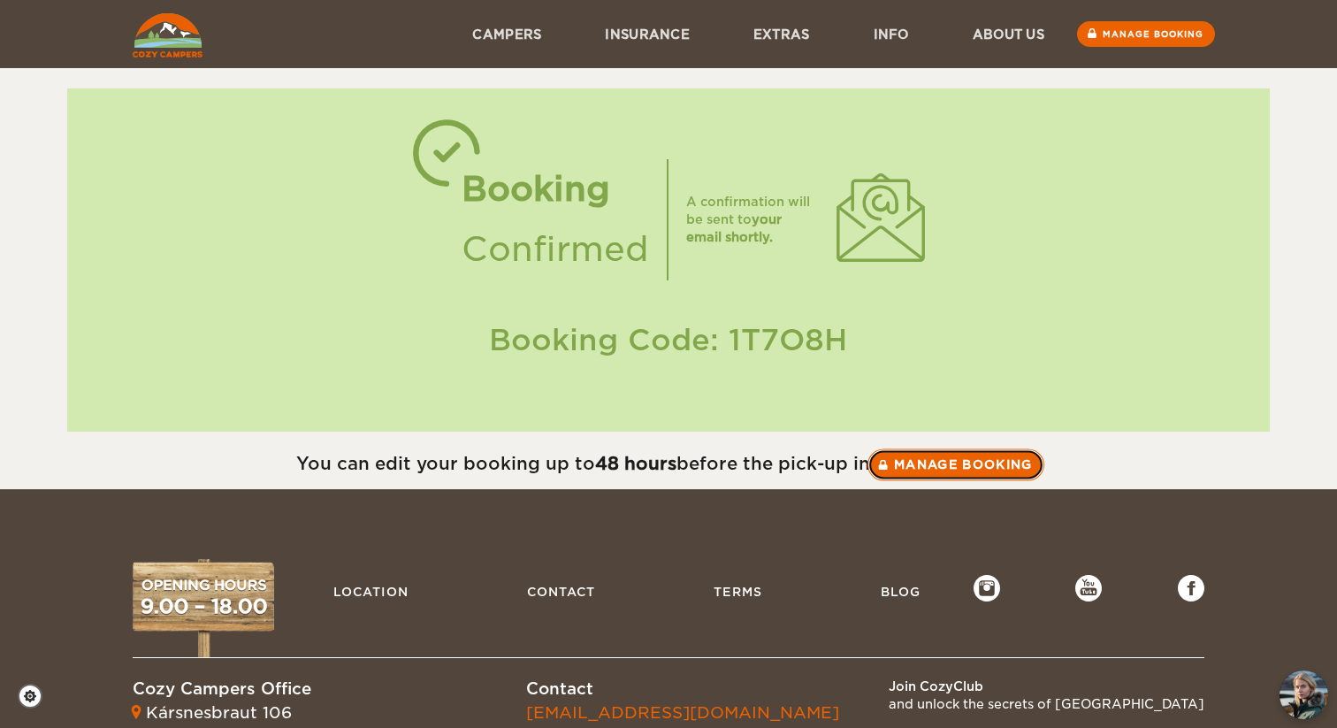
click at [910, 461] on link "Manage booking" at bounding box center [955, 464] width 177 height 32
